Goal: Navigation & Orientation: Go to known website

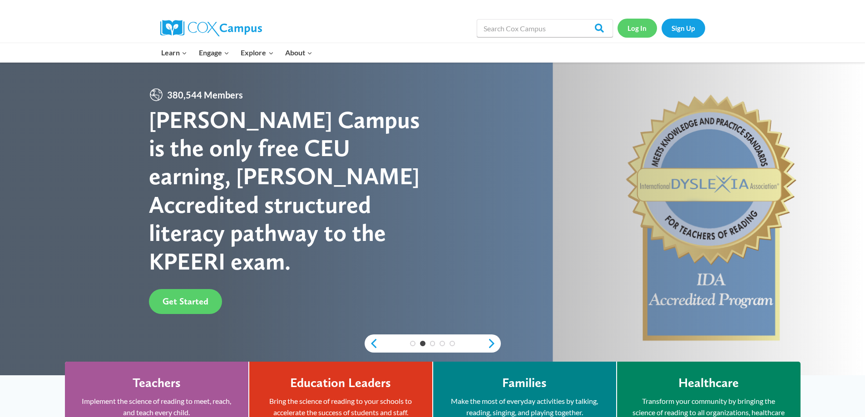
click at [643, 31] on link "Log In" at bounding box center [638, 28] width 40 height 19
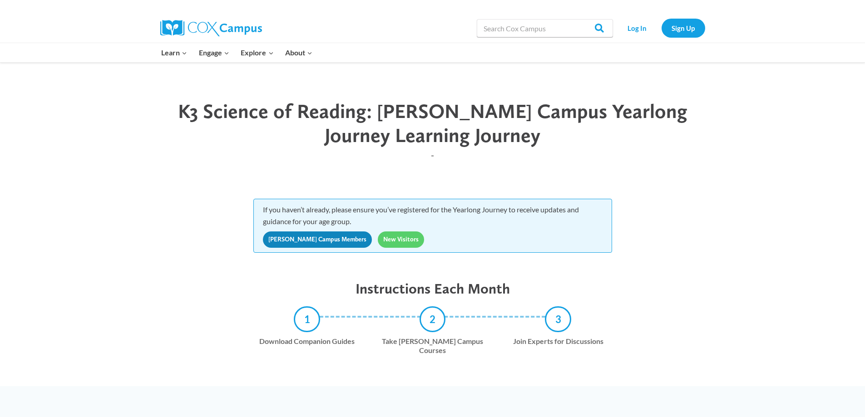
click at [308, 237] on link "[PERSON_NAME] Campus Members" at bounding box center [317, 240] width 109 height 16
